Goal: Task Accomplishment & Management: Manage account settings

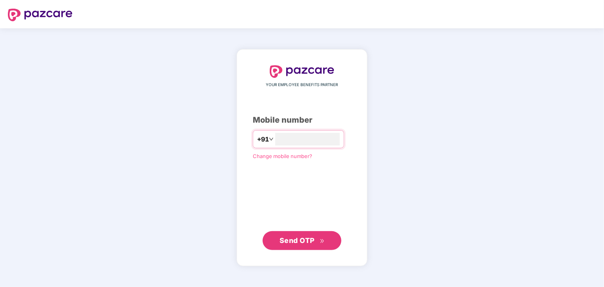
type input "**********"
click at [292, 241] on span "Send OTP" at bounding box center [297, 240] width 35 height 8
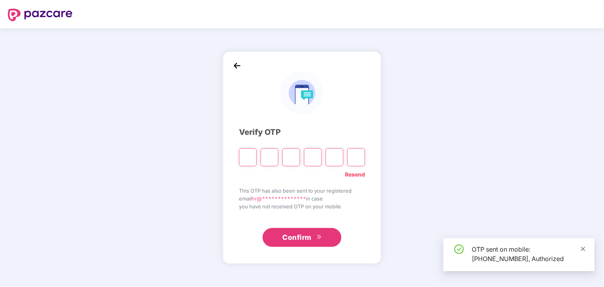
click at [586, 252] on span at bounding box center [583, 249] width 6 height 7
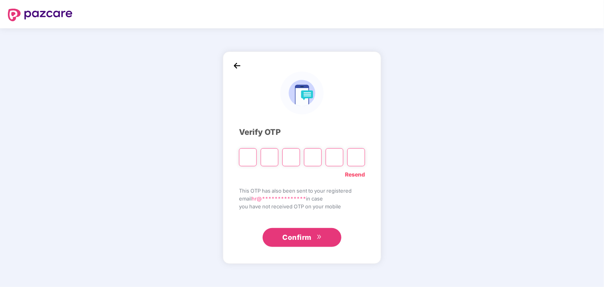
click at [250, 156] on input "Please enter verification code. Digit 1" at bounding box center [248, 157] width 18 height 18
type input "*"
click at [273, 154] on input "*" at bounding box center [270, 157] width 18 height 18
type input "*"
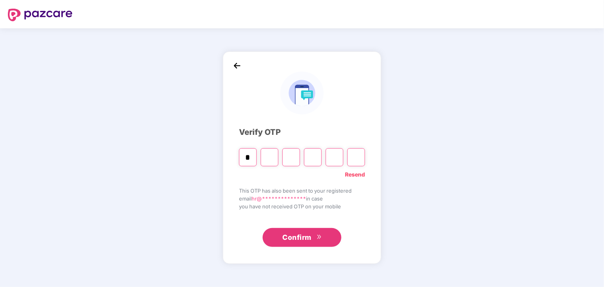
type input "*"
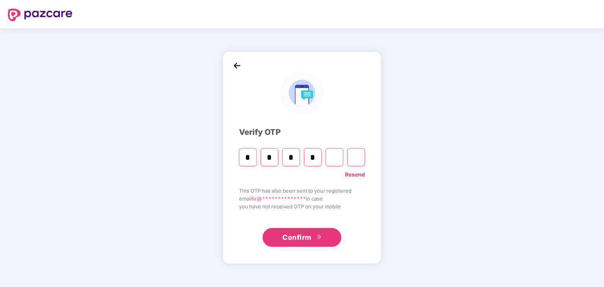
type input "*"
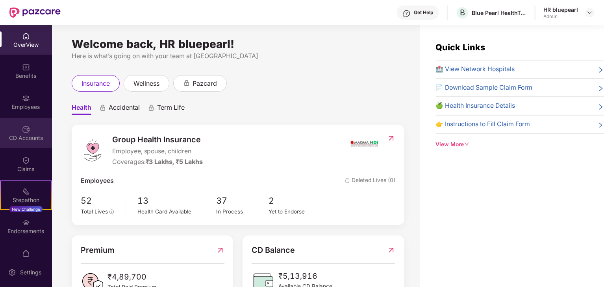
click at [17, 135] on div "CD Accounts" at bounding box center [26, 138] width 52 height 8
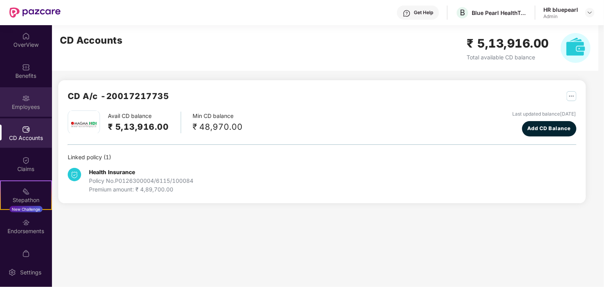
click at [27, 100] on img at bounding box center [26, 99] width 8 height 8
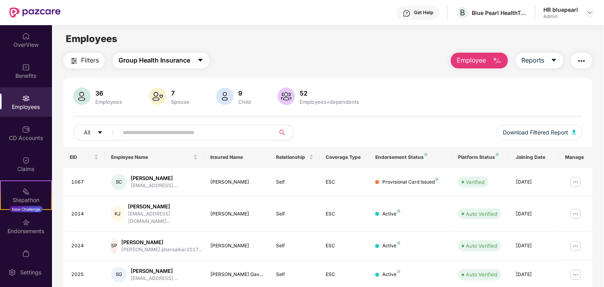
click at [171, 59] on span "Group Health Insurance" at bounding box center [155, 61] width 72 height 10
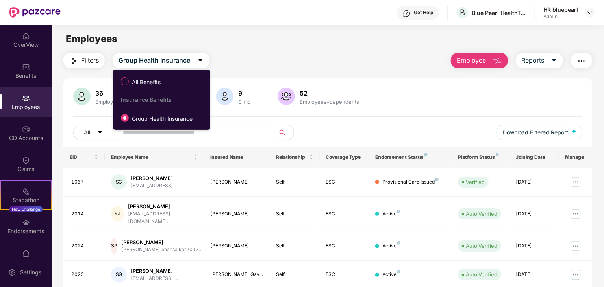
click at [269, 43] on div "Employees" at bounding box center [328, 39] width 552 height 15
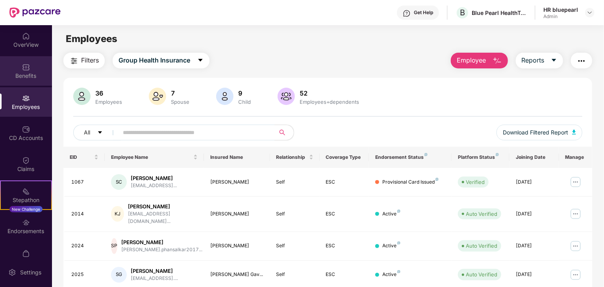
click at [22, 69] on img at bounding box center [26, 67] width 8 height 8
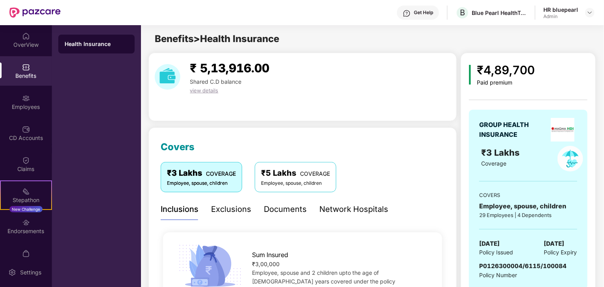
click at [23, 68] on img at bounding box center [26, 67] width 8 height 8
click at [20, 30] on div "OverView" at bounding box center [26, 40] width 52 height 30
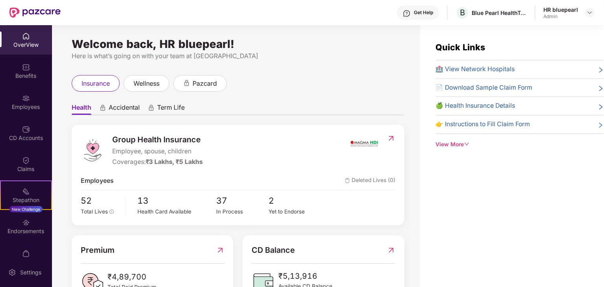
click at [139, 106] on span "Accidental" at bounding box center [124, 109] width 31 height 11
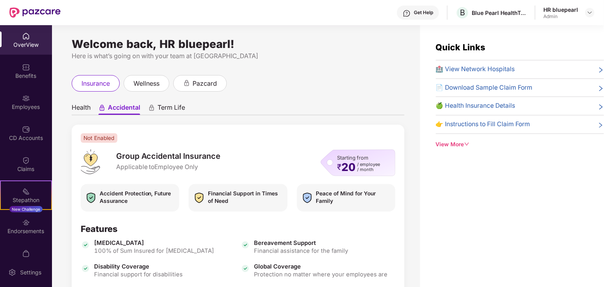
click at [551, 13] on div "HR bluepearl" at bounding box center [560, 9] width 35 height 7
click at [587, 14] on img at bounding box center [590, 12] width 6 height 6
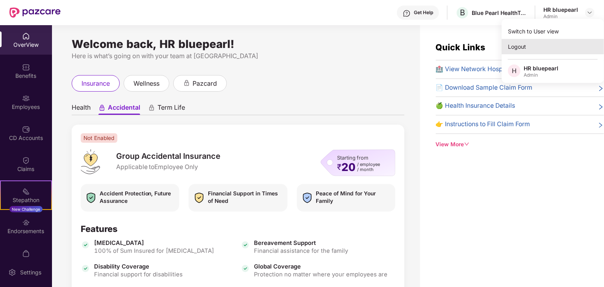
click at [533, 46] on div "Logout" at bounding box center [553, 46] width 102 height 15
